Goal: Task Accomplishment & Management: Manage account settings

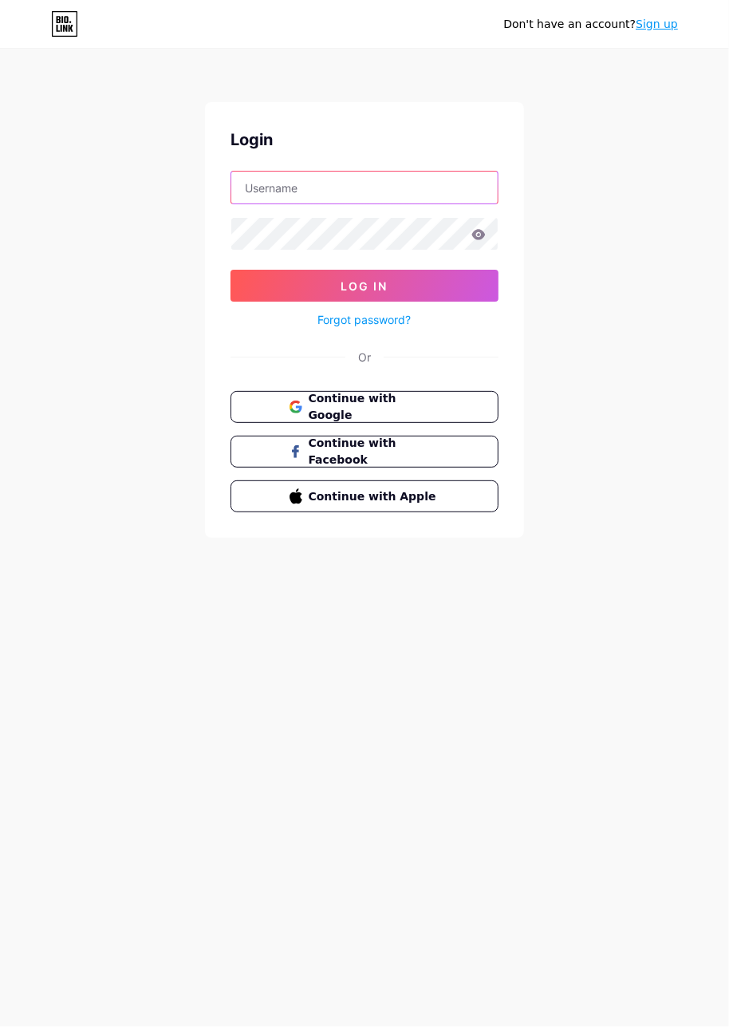
click at [343, 188] on input "text" at bounding box center [364, 188] width 267 height 32
type input "erturk"
click at [415, 290] on button "Log In" at bounding box center [365, 286] width 268 height 32
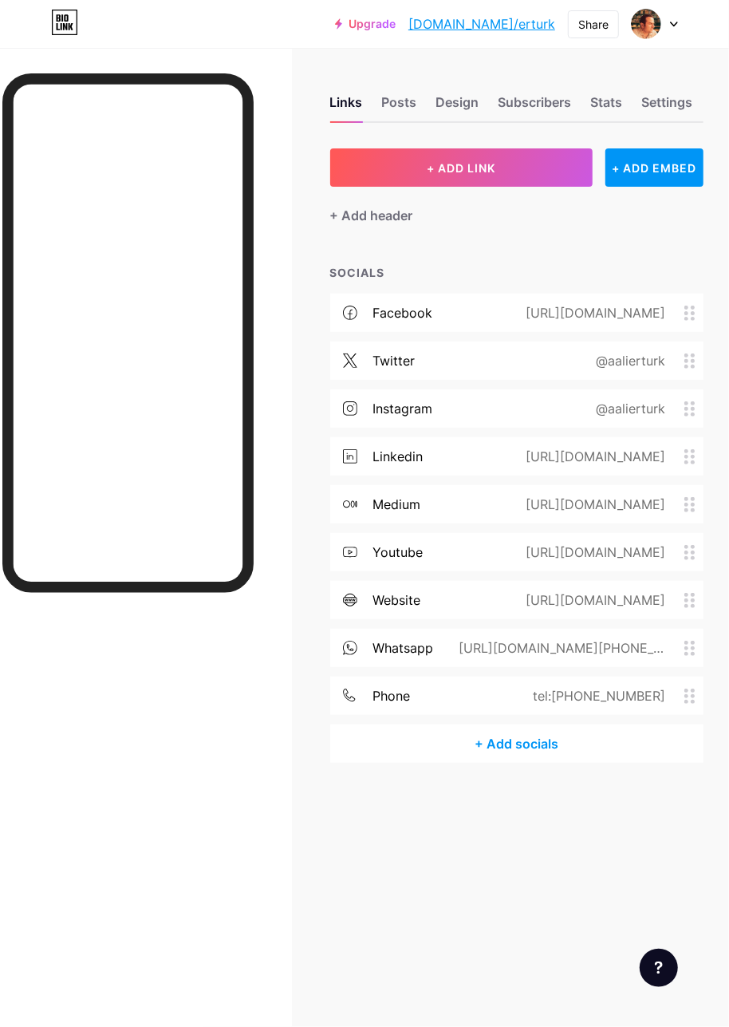
click at [674, 23] on icon at bounding box center [674, 25] width 8 height 6
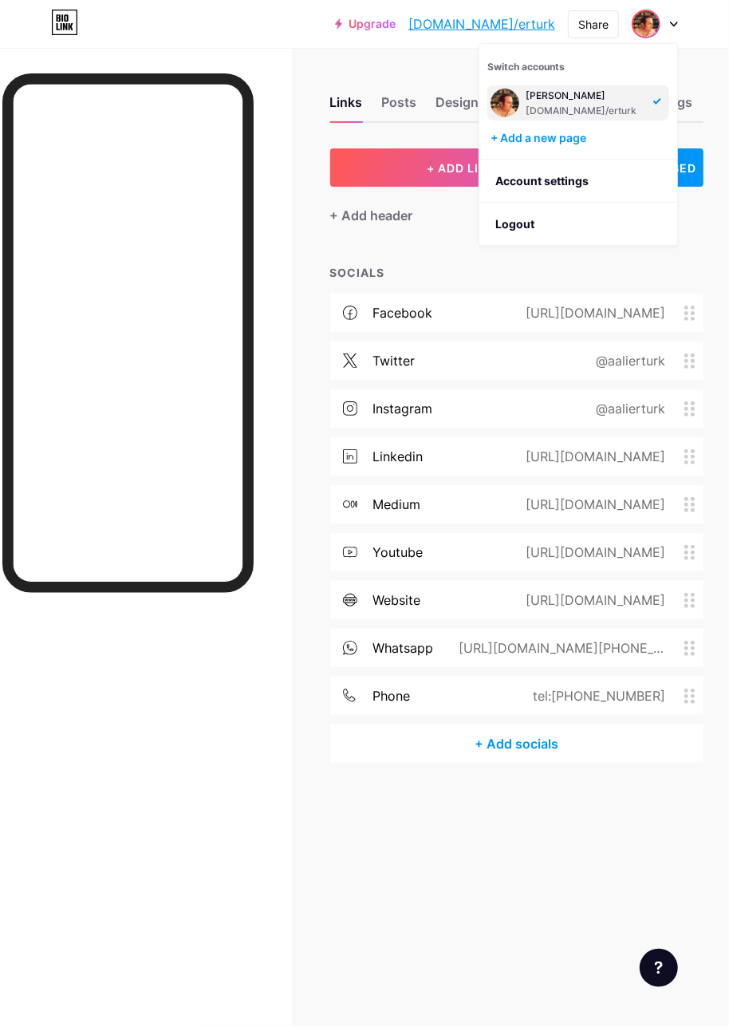
click at [327, 51] on div "Links Posts Design Subscribers Stats Settings + ADD LINK + ADD EMBED + Add head…" at bounding box center [364, 445] width 729 height 795
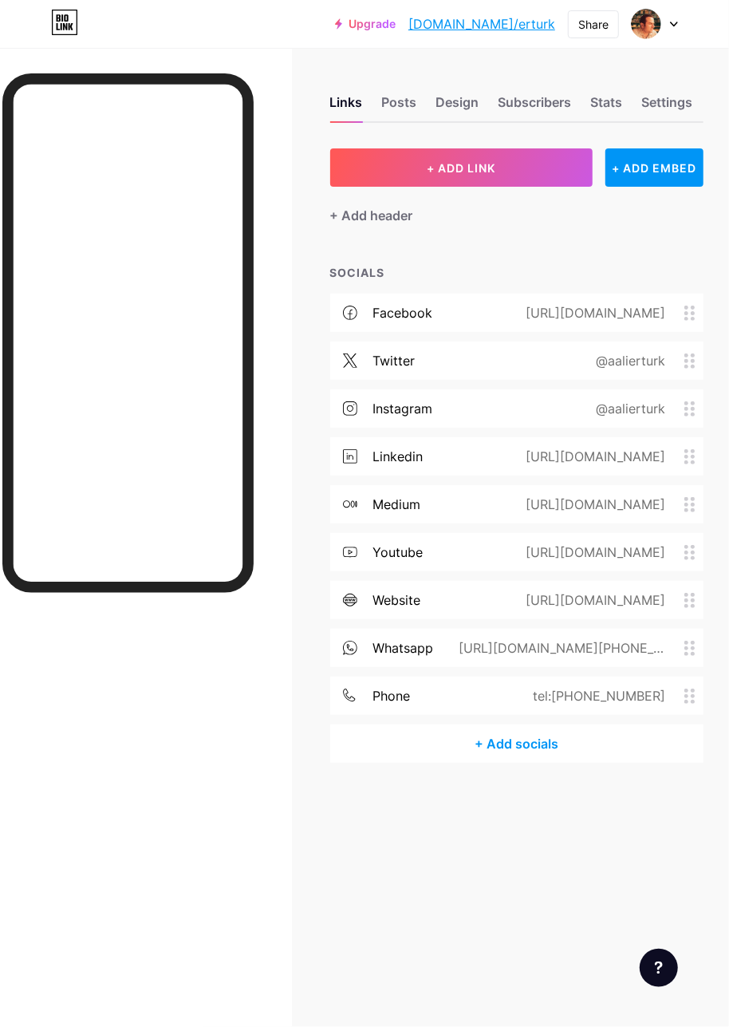
click at [673, 105] on div "Settings" at bounding box center [667, 107] width 51 height 29
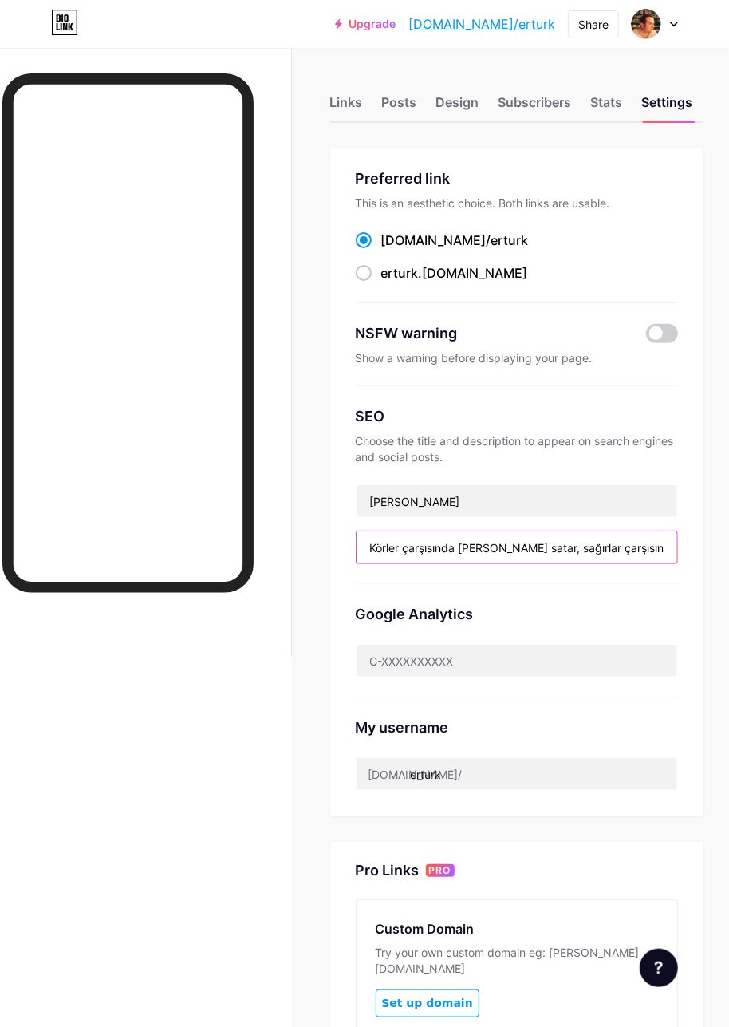
click at [608, 545] on input "Körler çarşısında [PERSON_NAME] satar, sağırlar çarşısında nara atar..." at bounding box center [517, 547] width 321 height 32
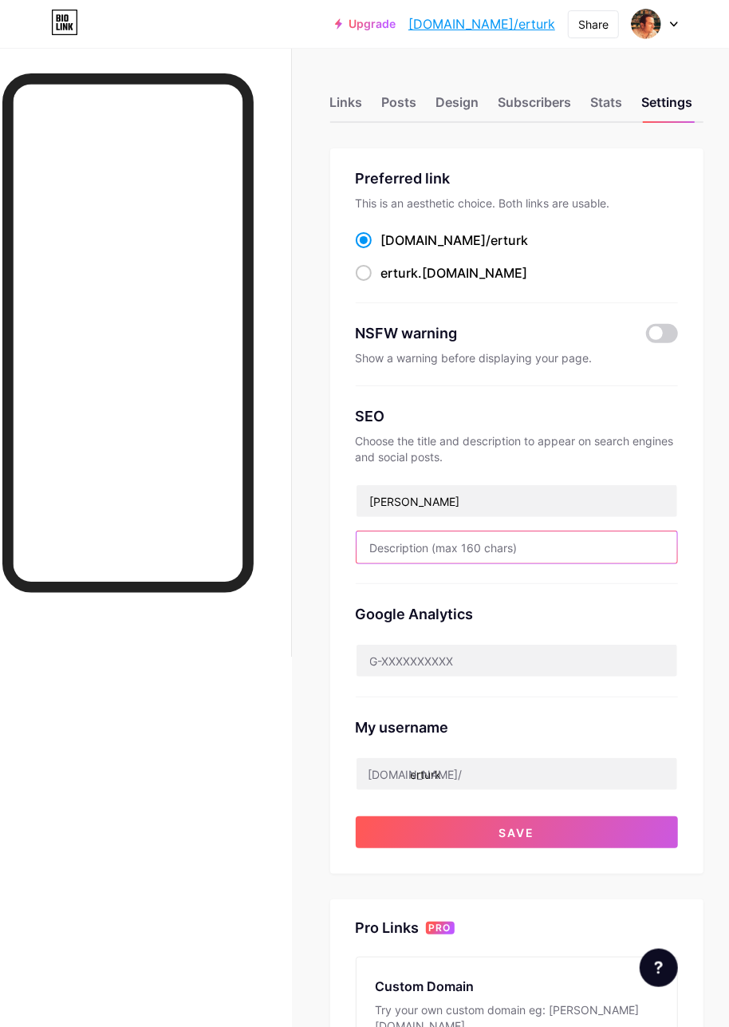
paste input "Proje Yöneticisi/Project Manager"
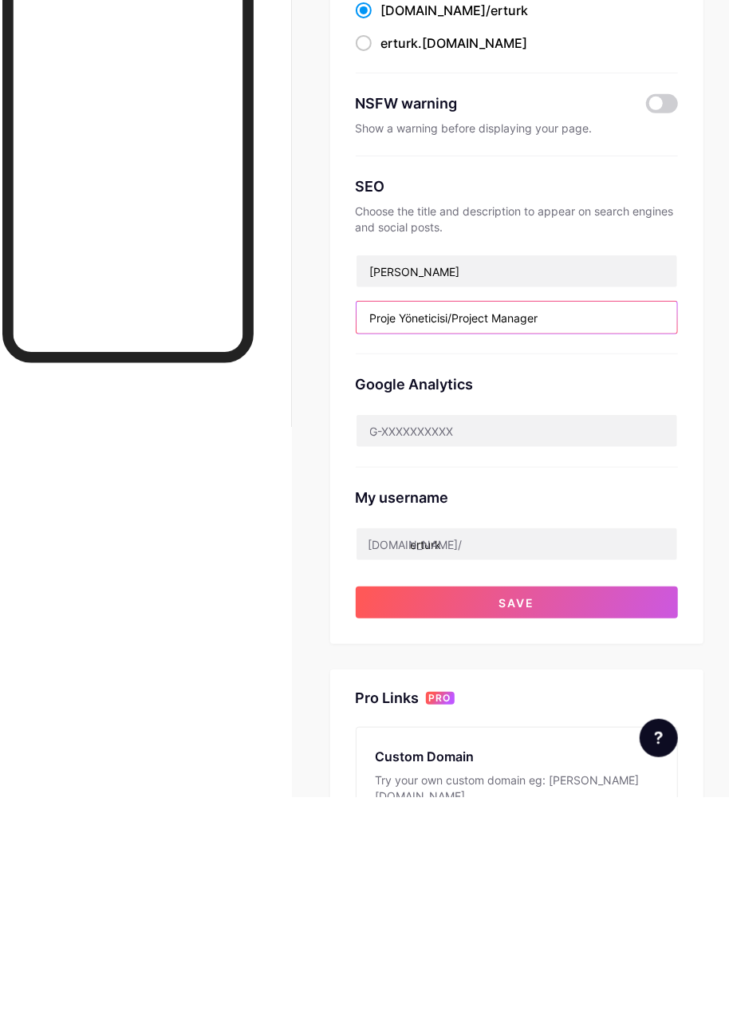
type input "Proje Yöneticisi/Project Manager"
click at [539, 823] on button "Save" at bounding box center [517, 832] width 322 height 32
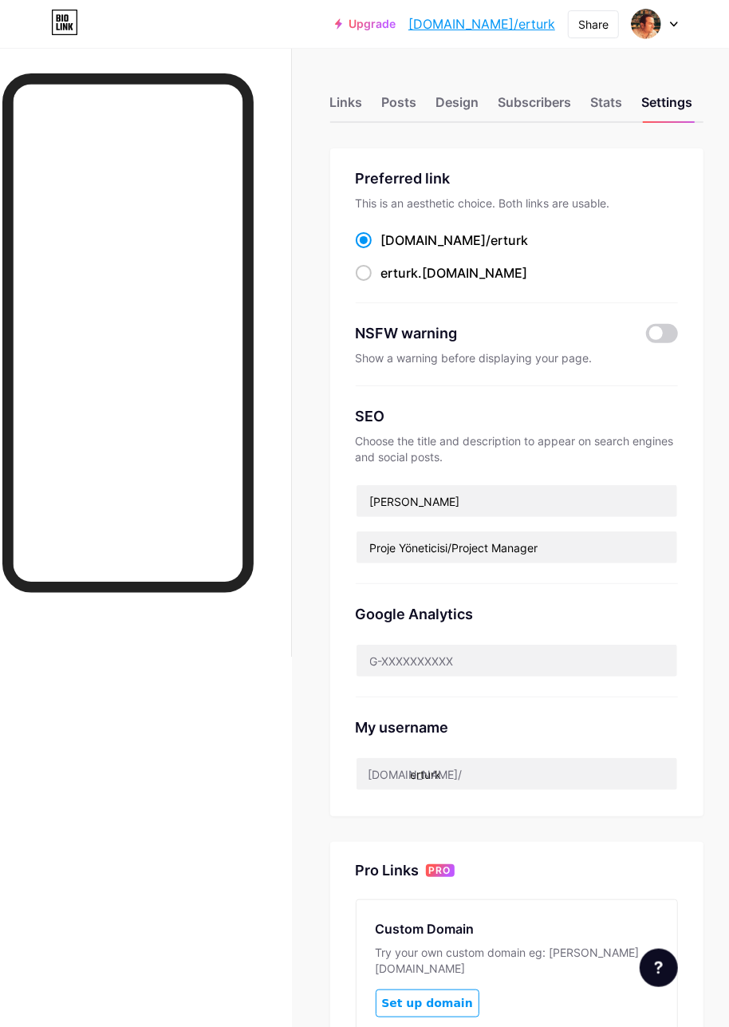
click at [614, 94] on div "Stats" at bounding box center [607, 107] width 32 height 29
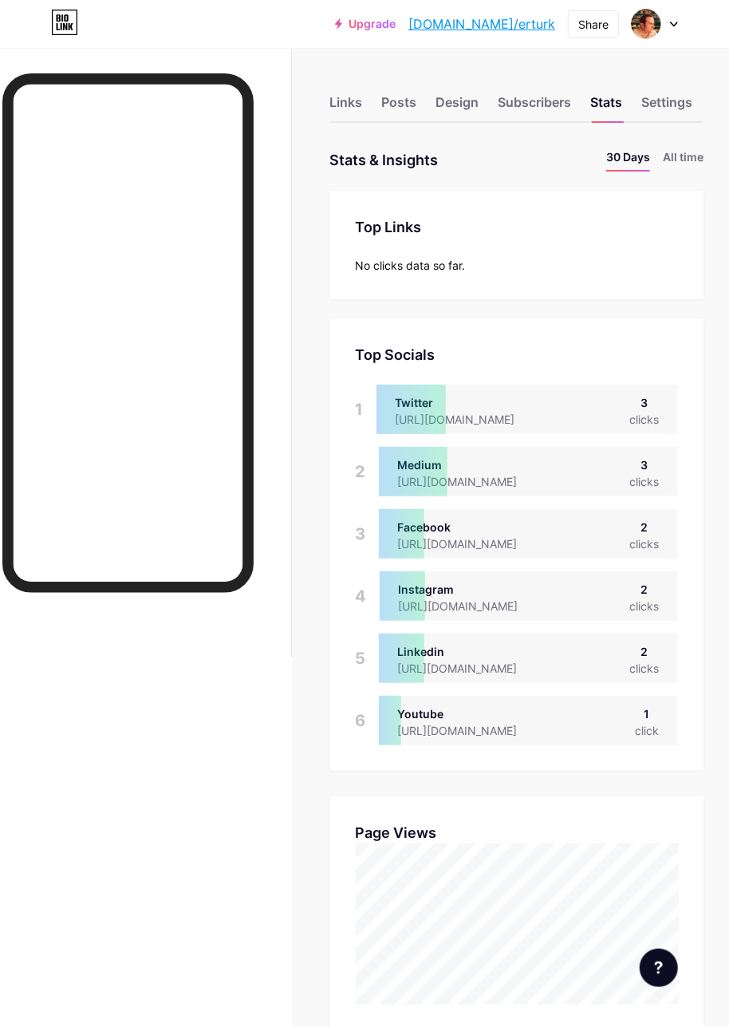
scroll to position [1026, 729]
click at [537, 101] on div "Subscribers" at bounding box center [535, 107] width 73 height 29
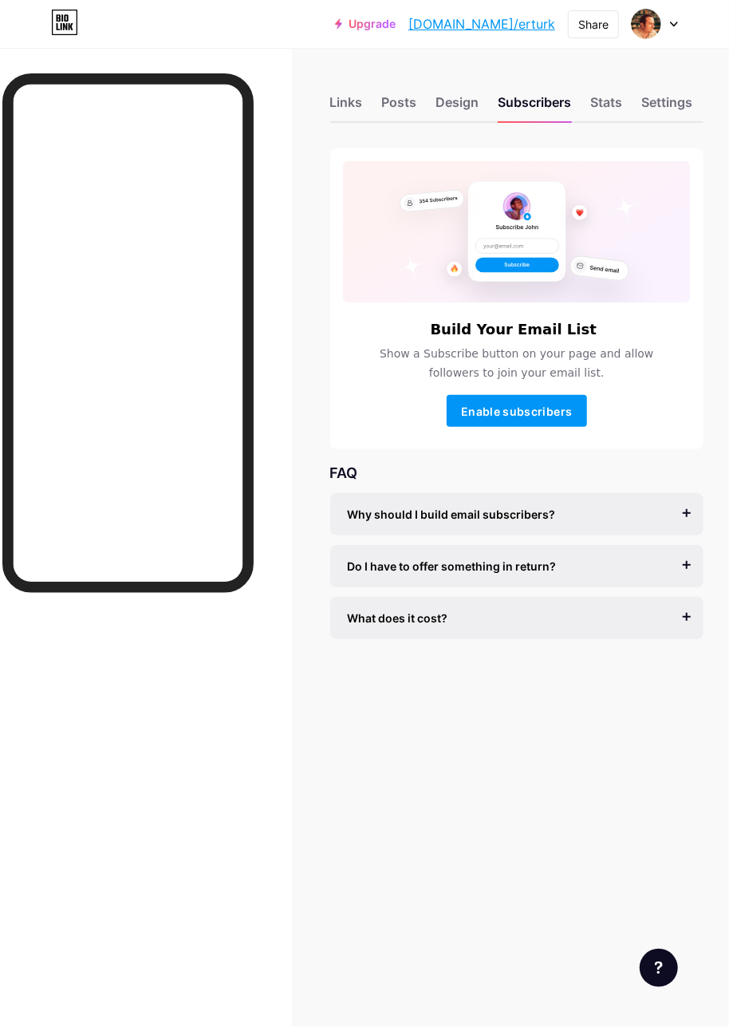
click at [459, 101] on div "Design" at bounding box center [457, 107] width 43 height 29
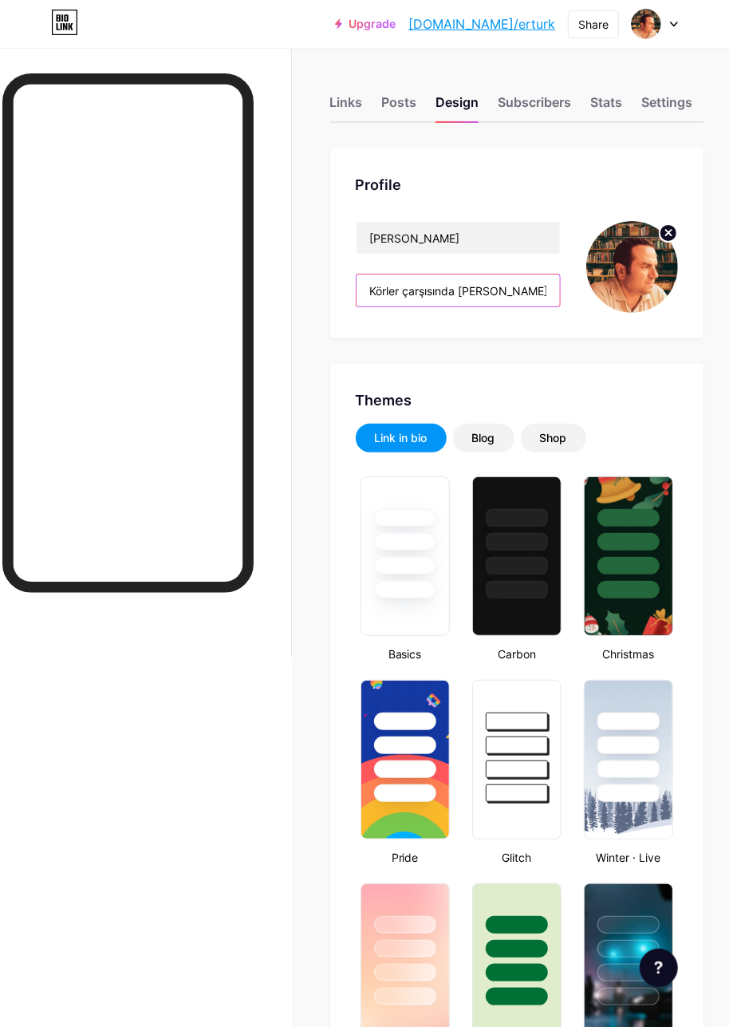
click at [501, 291] on input "Körler çarşısında [PERSON_NAME] satar, sağırlar çarşısında nara atar..." at bounding box center [458, 290] width 203 height 32
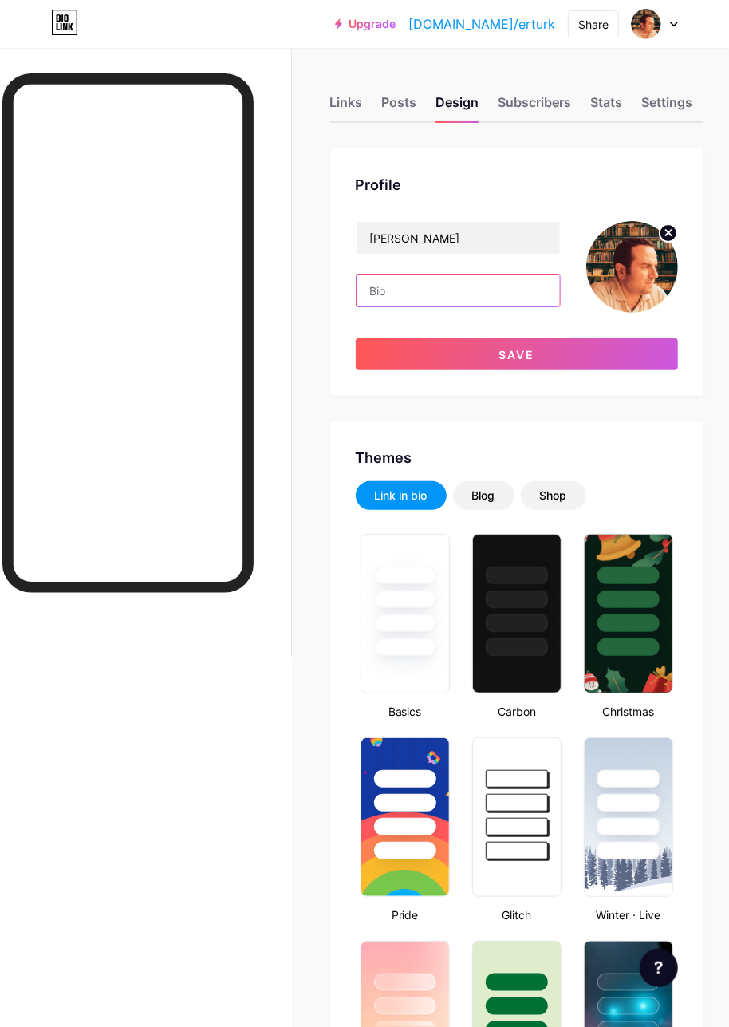
paste input "Proje Yöneticisi/Project Manager"
type input "Proje Yöneticisi/Project Manager"
click at [540, 348] on button "Save" at bounding box center [517, 354] width 322 height 32
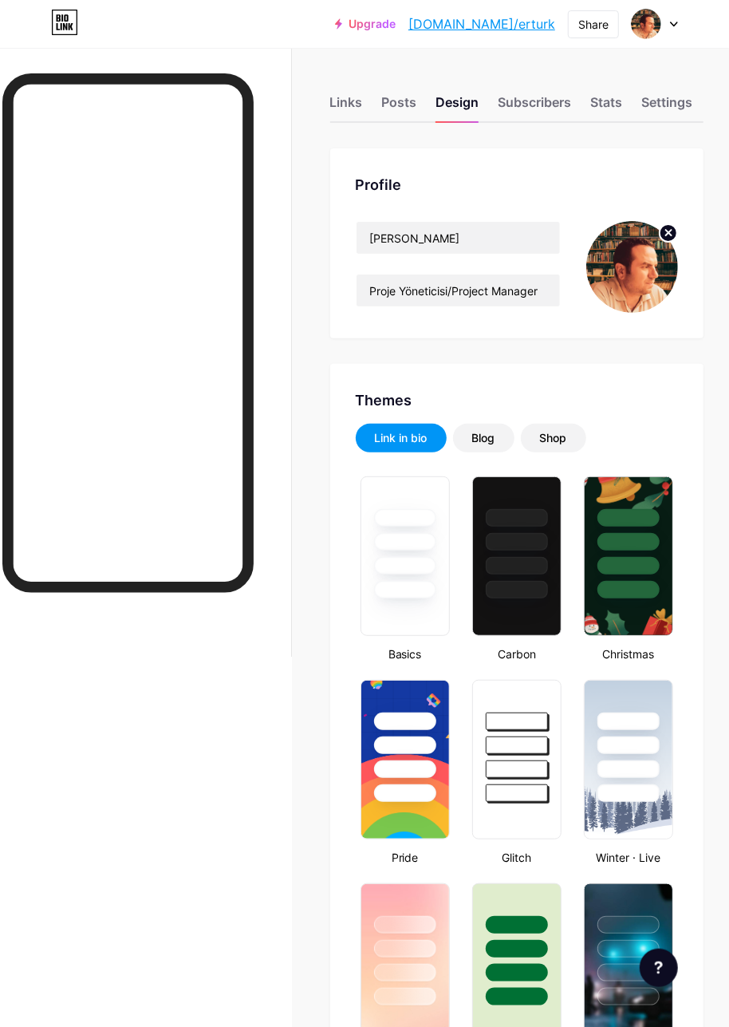
click at [593, 28] on div "Share" at bounding box center [593, 24] width 30 height 17
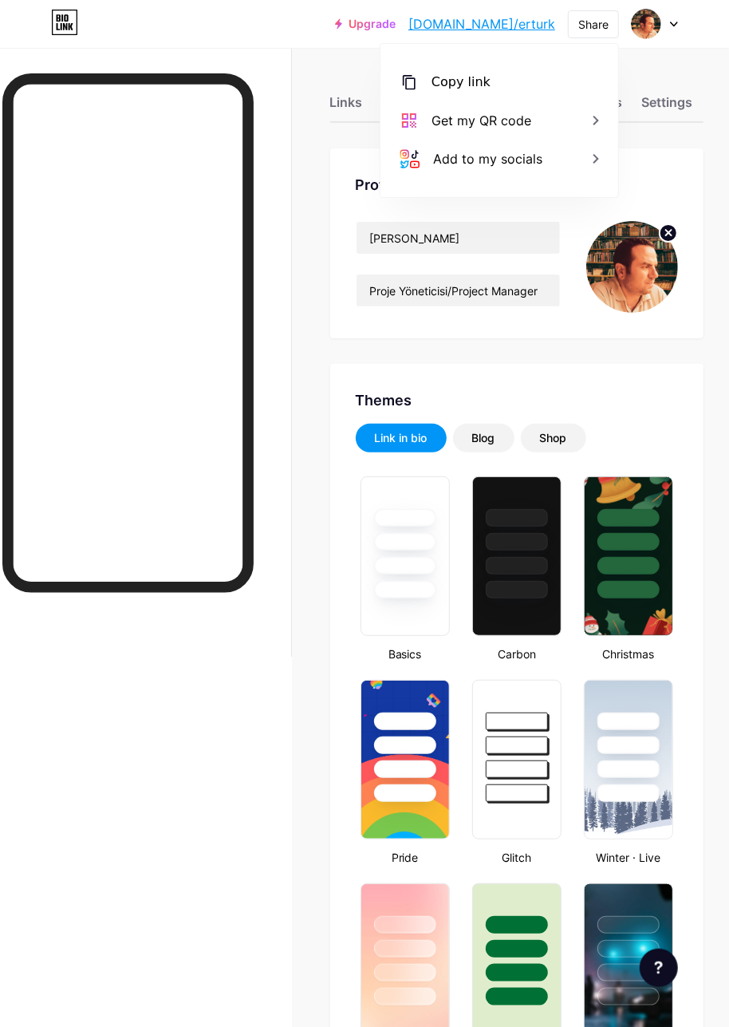
click at [469, 86] on div "Copy link" at bounding box center [461, 82] width 59 height 19
